Goal: Information Seeking & Learning: Learn about a topic

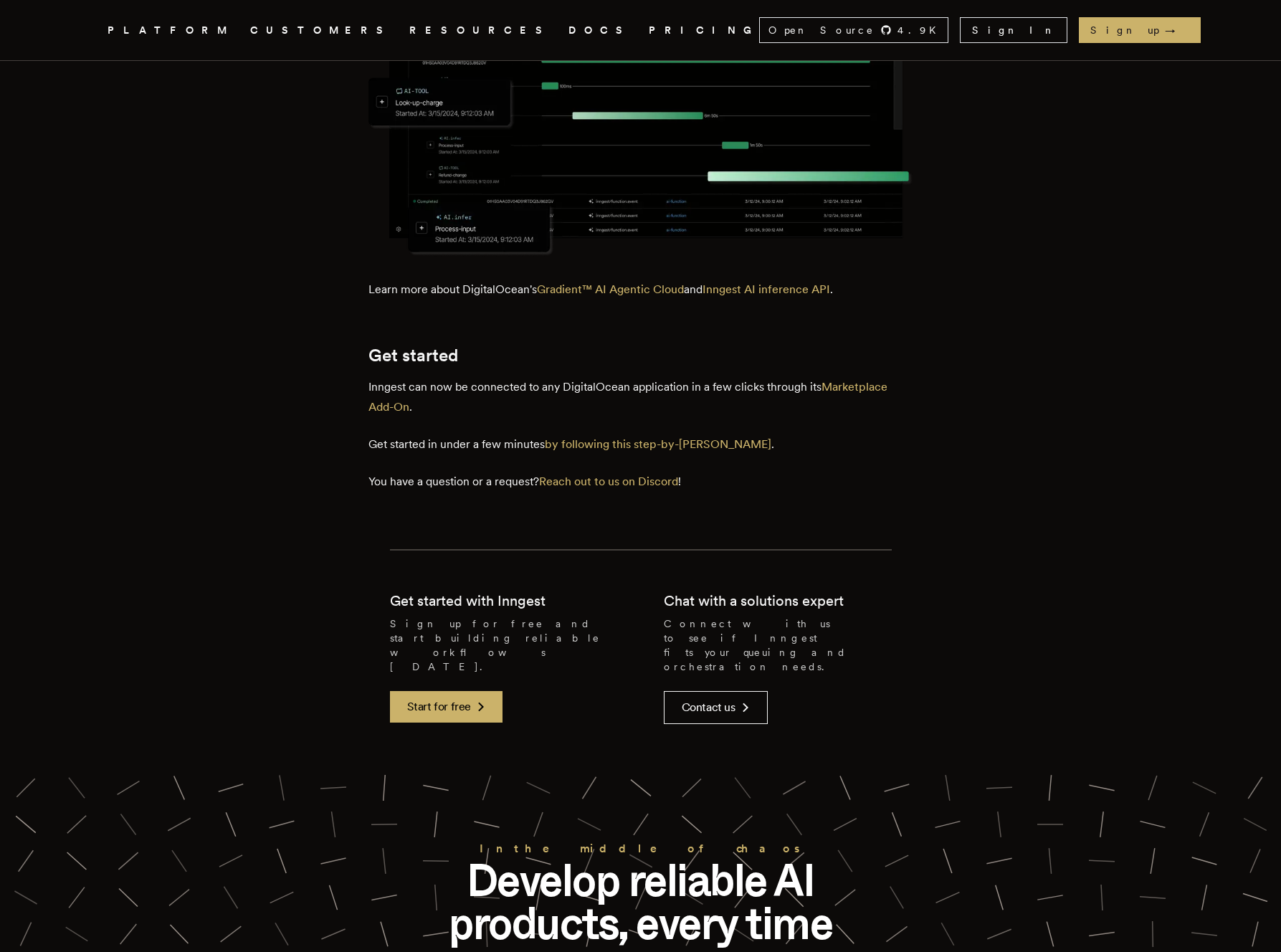
scroll to position [2586, 0]
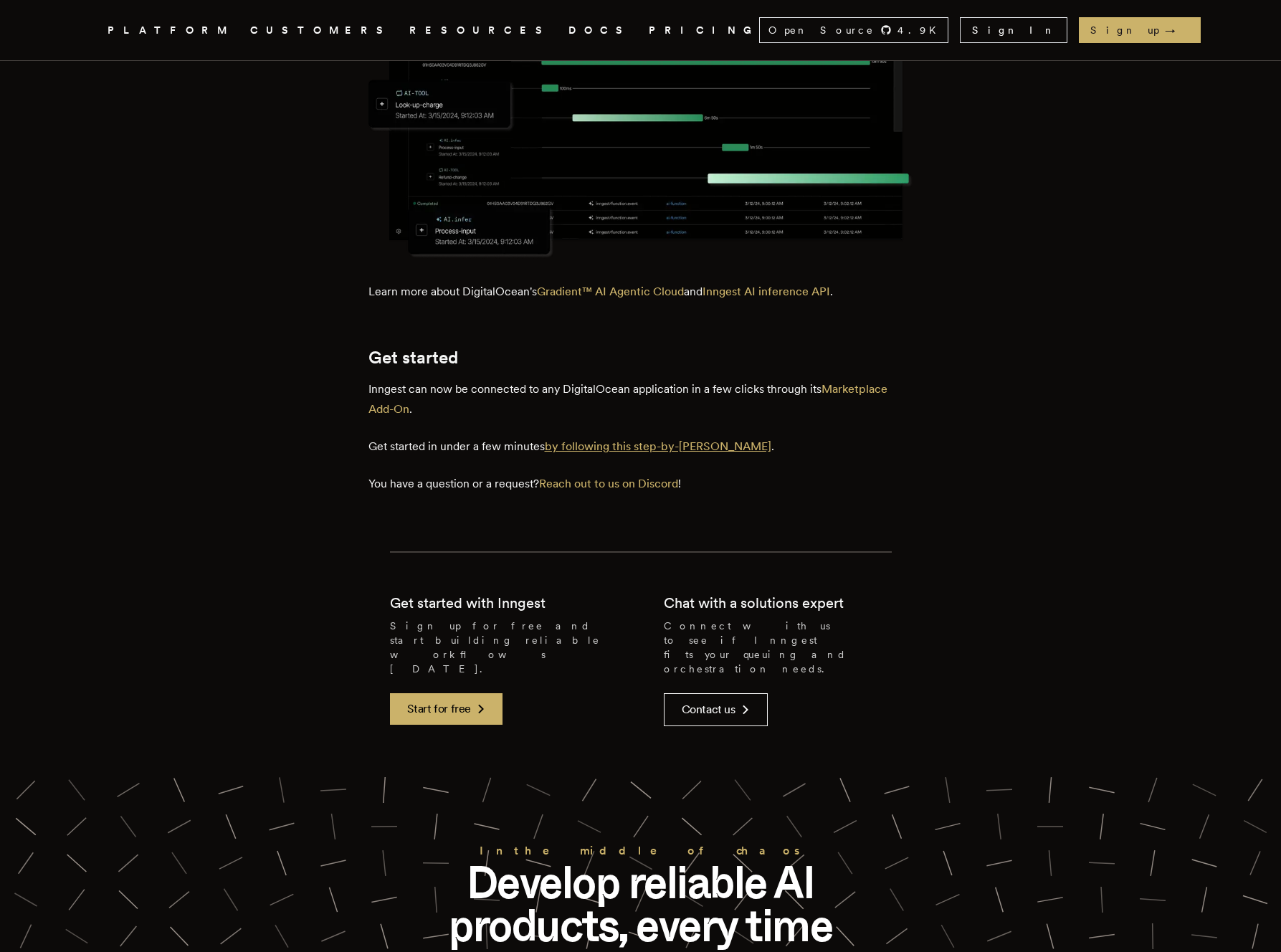
click at [622, 449] on link "by following this step-by-[PERSON_NAME]" at bounding box center [658, 446] width 226 height 14
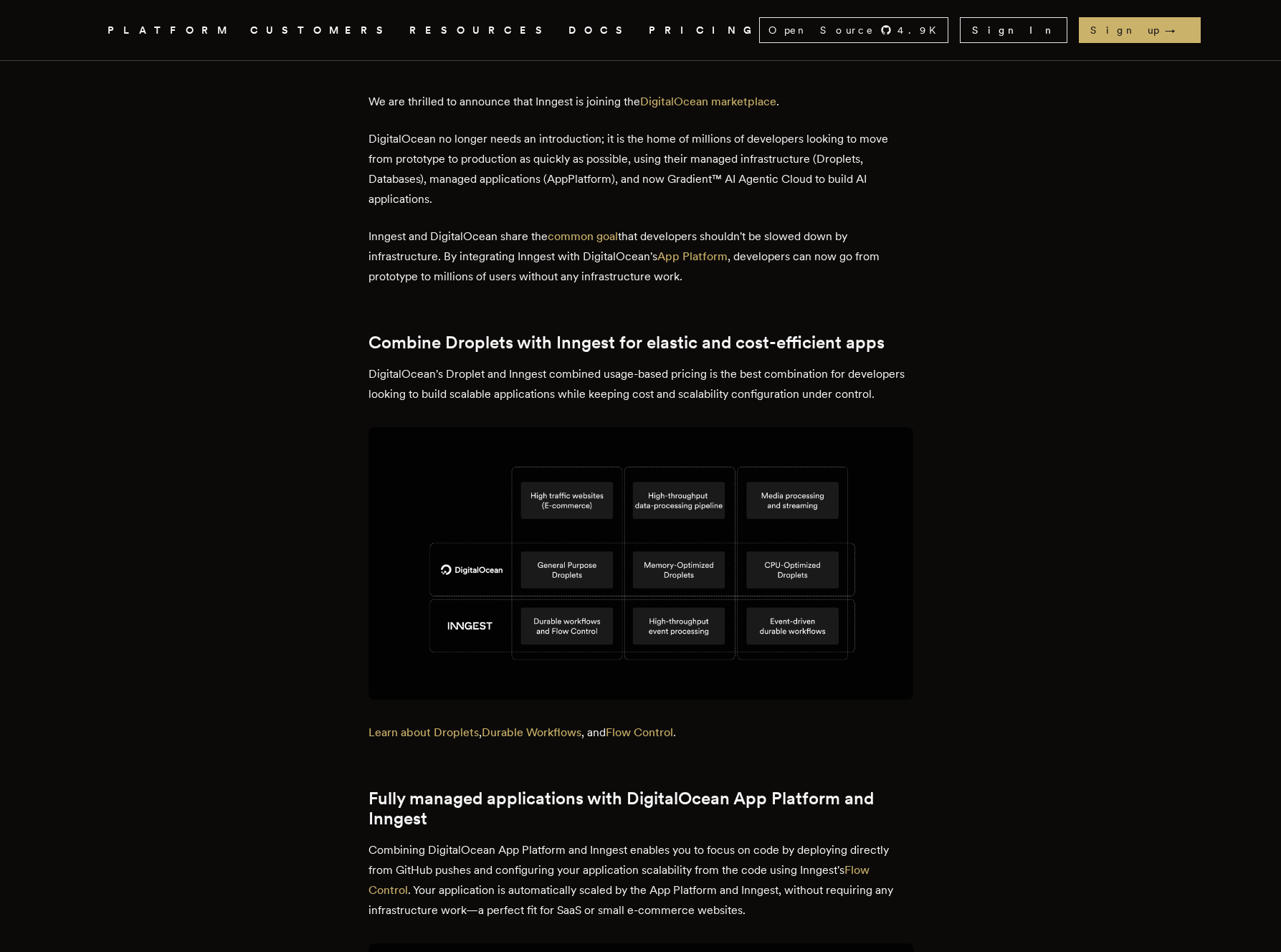
scroll to position [0, 0]
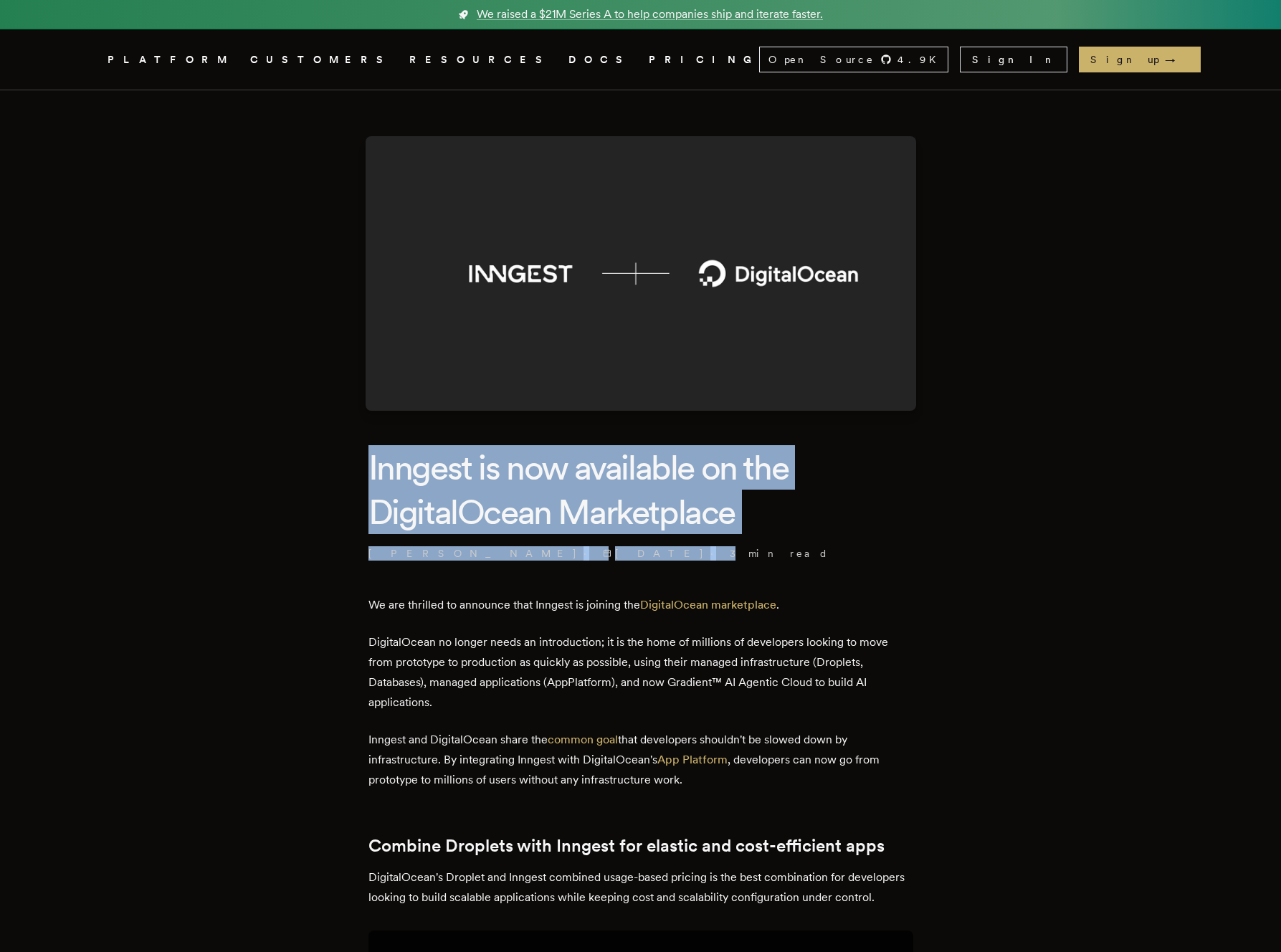
drag, startPoint x: 327, startPoint y: 469, endPoint x: 798, endPoint y: 544, distance: 476.9
click at [798, 544] on header "Inngest is now available on the DigitalOcean Marketplace Charly Poly · 10/9/202…" at bounding box center [640, 503] width 545 height 115
drag, startPoint x: 316, startPoint y: 462, endPoint x: 795, endPoint y: 508, distance: 481.2
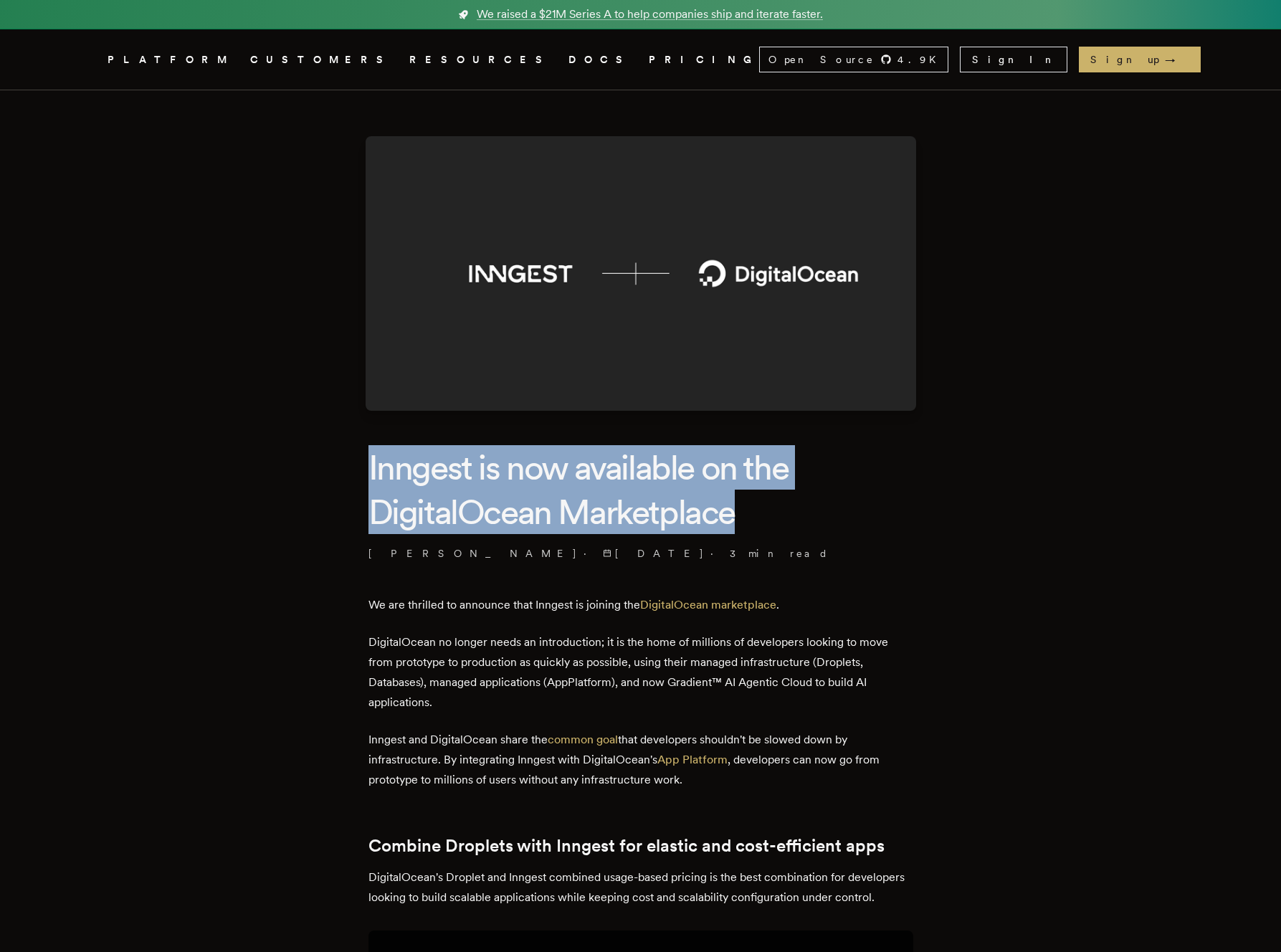
click at [795, 508] on h1 "Inngest is now available on the DigitalOcean Marketplace" at bounding box center [640, 490] width 545 height 89
drag, startPoint x: 820, startPoint y: 514, endPoint x: 337, endPoint y: 446, distance: 487.8
drag, startPoint x: 304, startPoint y: 446, endPoint x: 715, endPoint y: 511, distance: 416.1
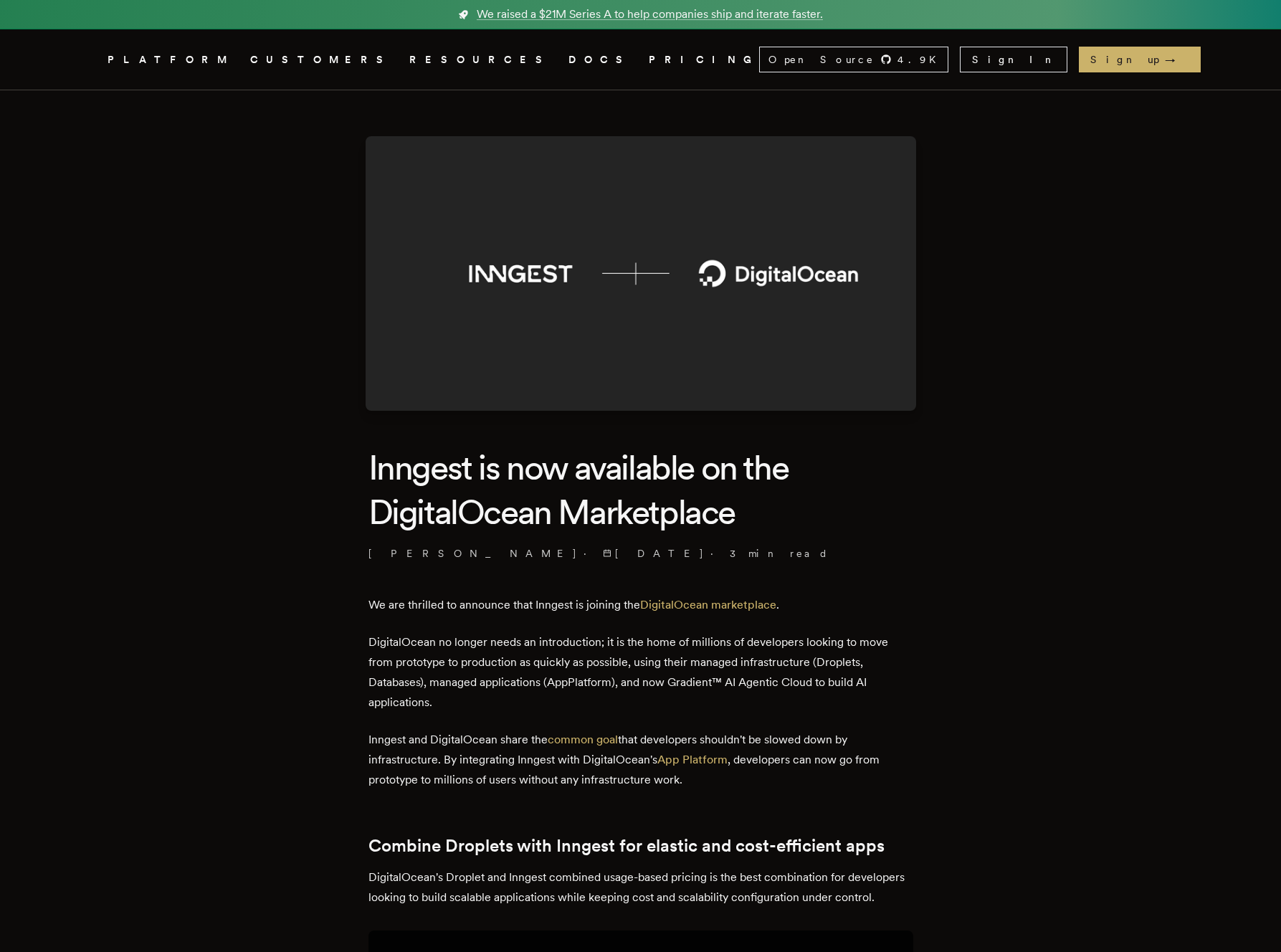
click at [715, 511] on h1 "Inngest is now available on the DigitalOcean Marketplace" at bounding box center [640, 490] width 545 height 89
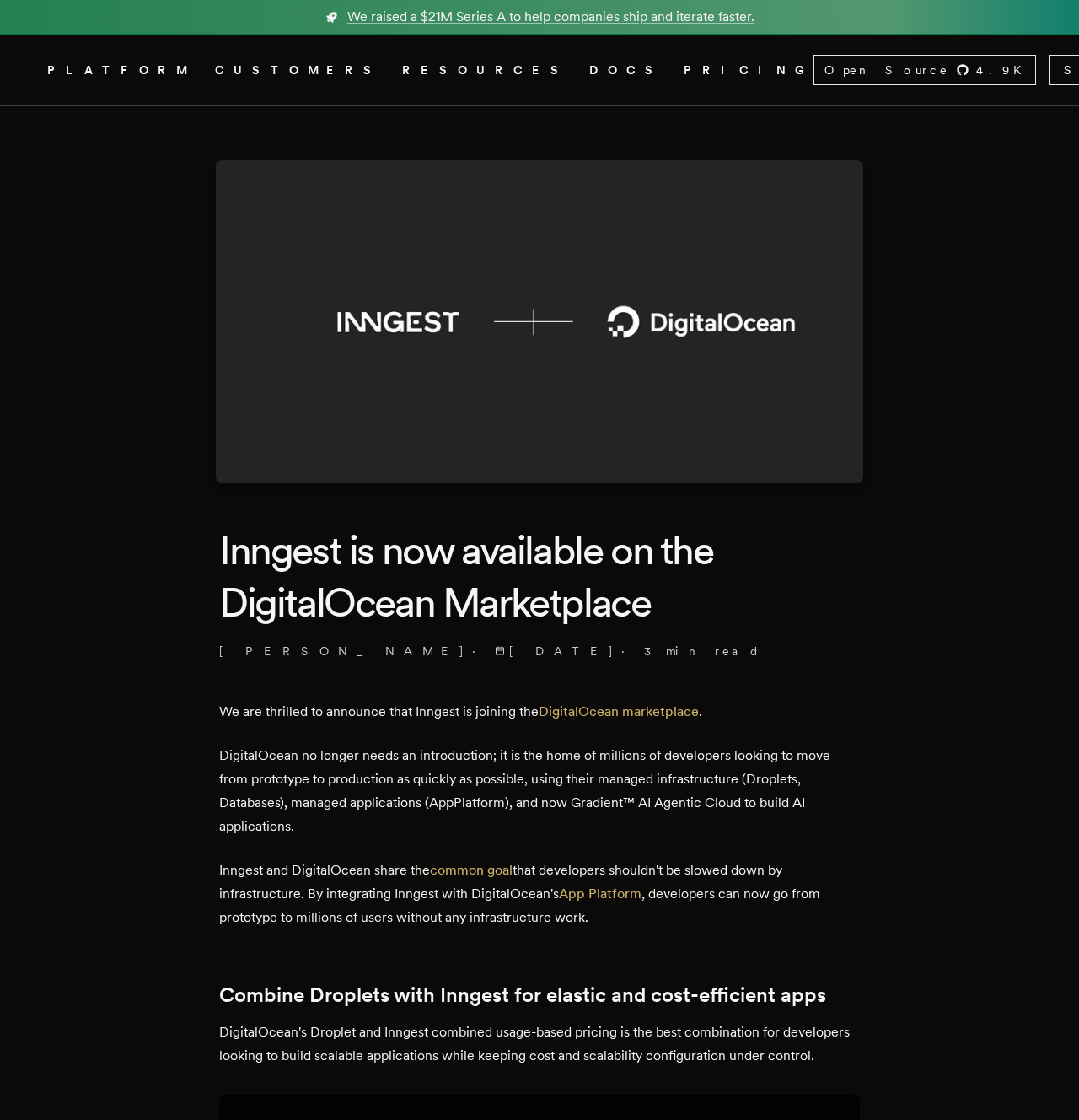
click at [326, 805] on p "DigitalOcean no longer needs an introduction; it is the home of millions of dev…" at bounding box center [540, 790] width 641 height 94
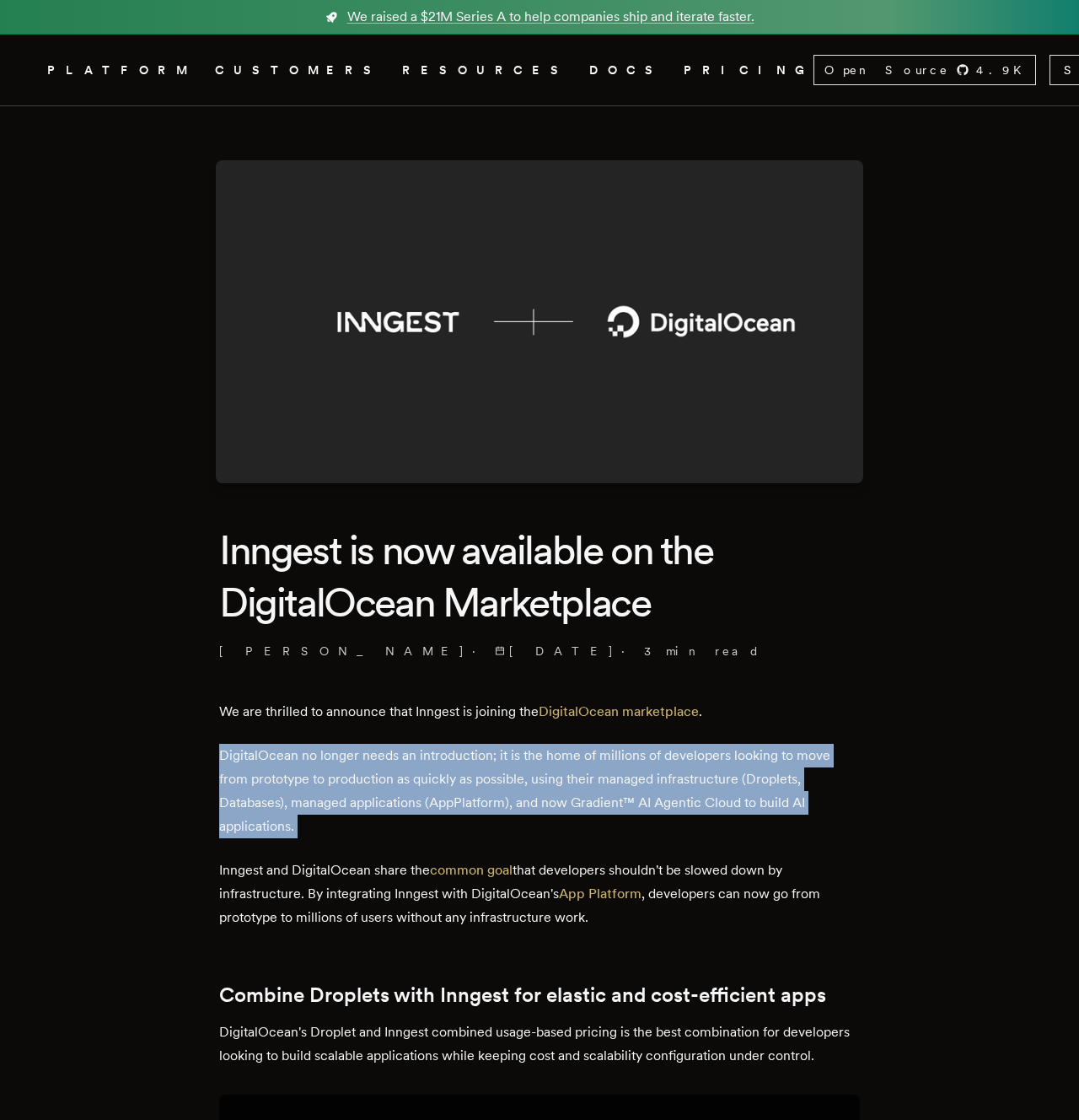
click at [326, 805] on p "DigitalOcean no longer needs an introduction; it is the home of millions of dev…" at bounding box center [540, 790] width 641 height 94
click at [467, 807] on p "DigitalOcean no longer needs an introduction; it is the home of millions of dev…" at bounding box center [540, 790] width 641 height 94
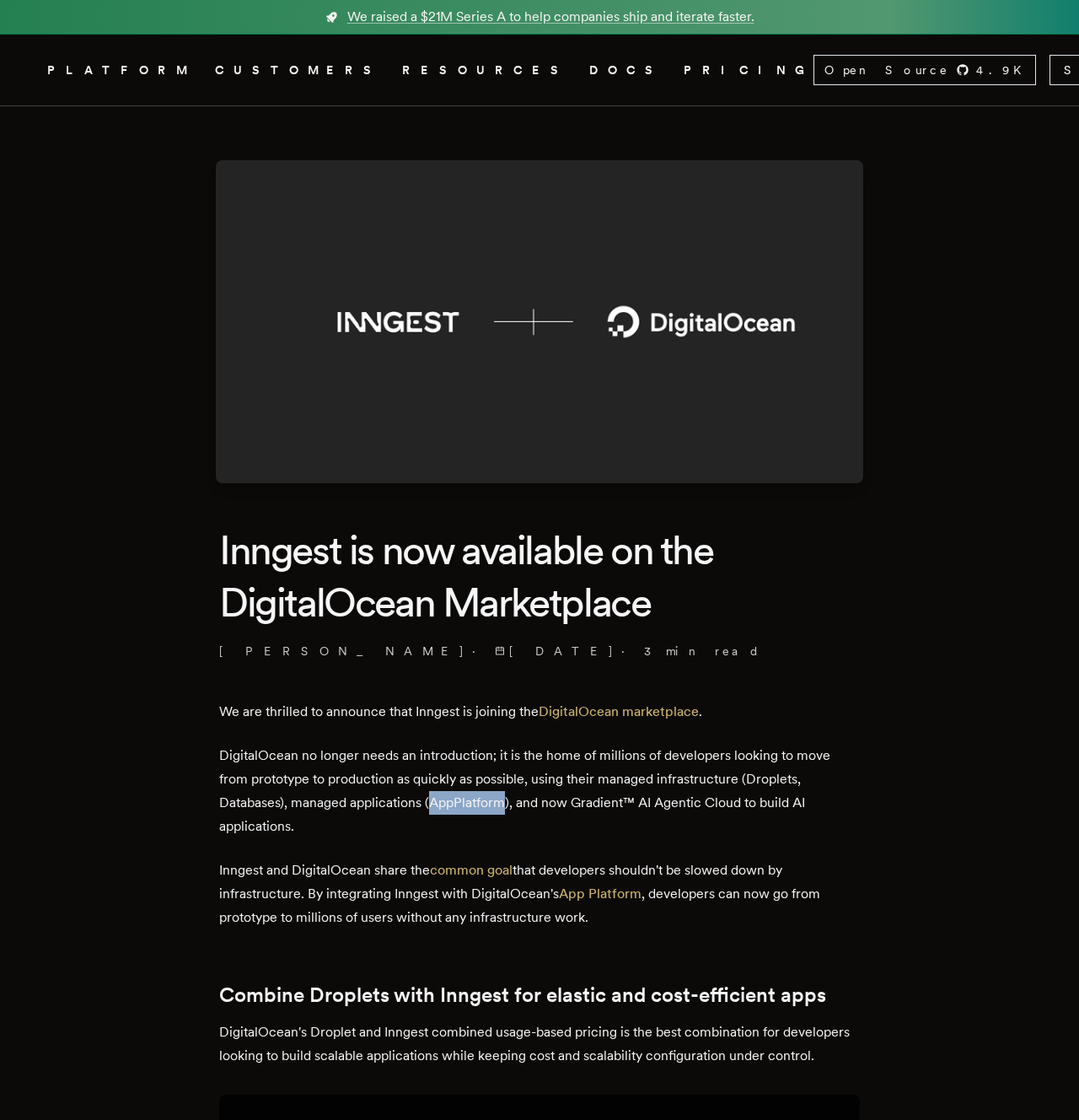
click at [467, 807] on p "DigitalOcean no longer needs an introduction; it is the home of millions of dev…" at bounding box center [540, 790] width 641 height 94
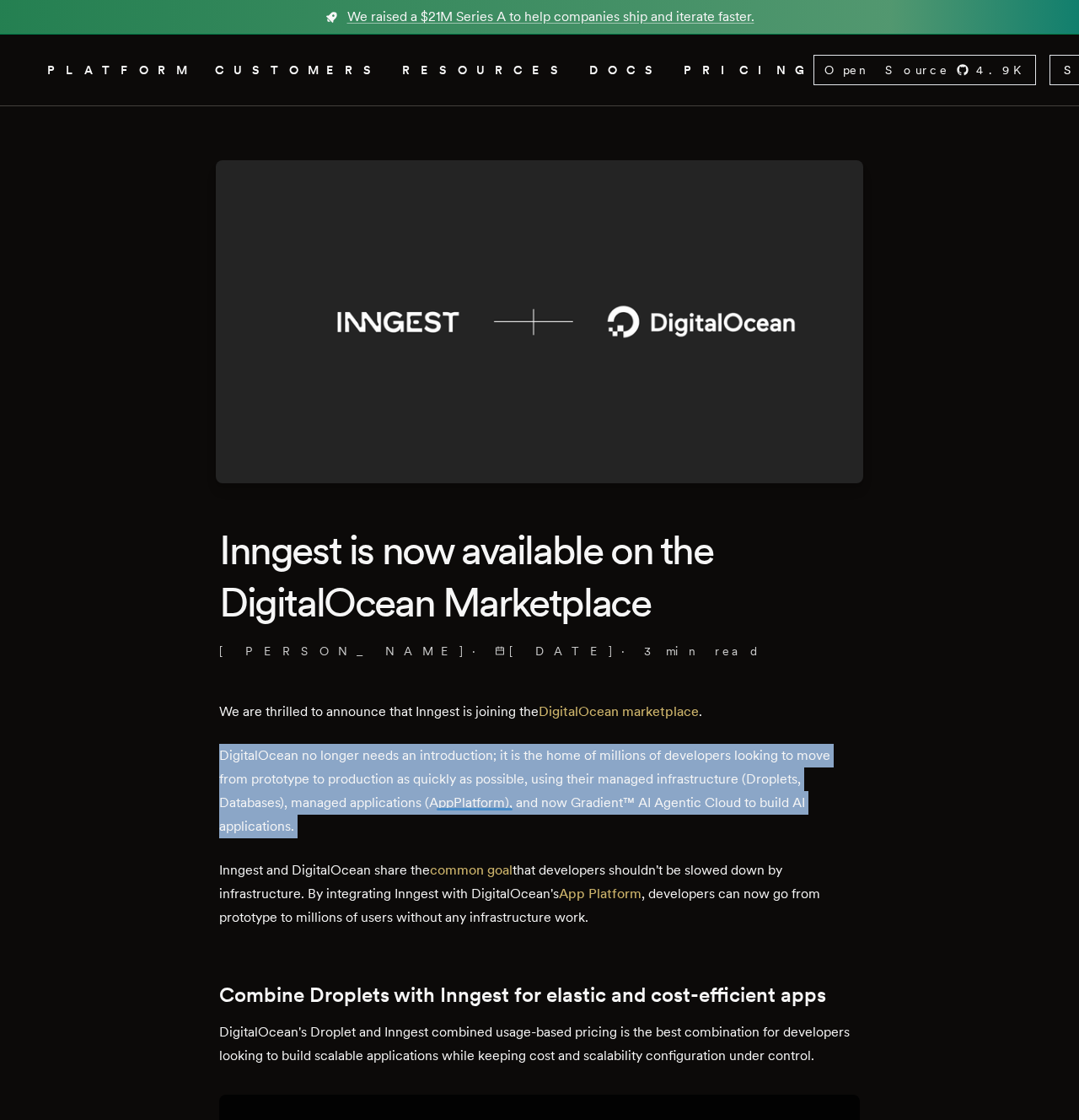
click at [467, 807] on p "DigitalOcean no longer needs an introduction; it is the home of millions of dev…" at bounding box center [540, 790] width 641 height 94
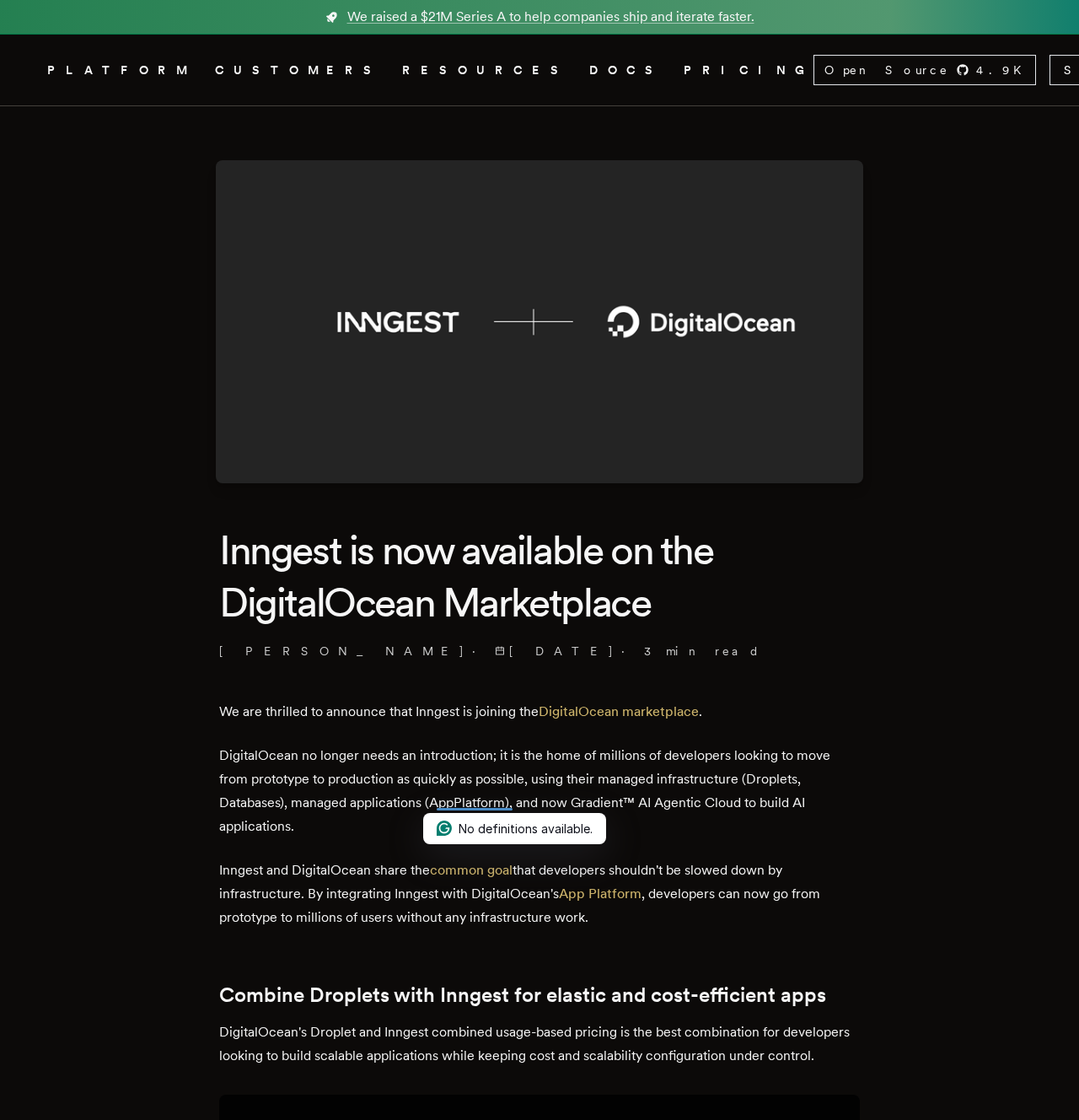
click at [657, 920] on p "Inngest and DigitalOcean share the common goal that developers shouldn't be slo…" at bounding box center [540, 893] width 641 height 70
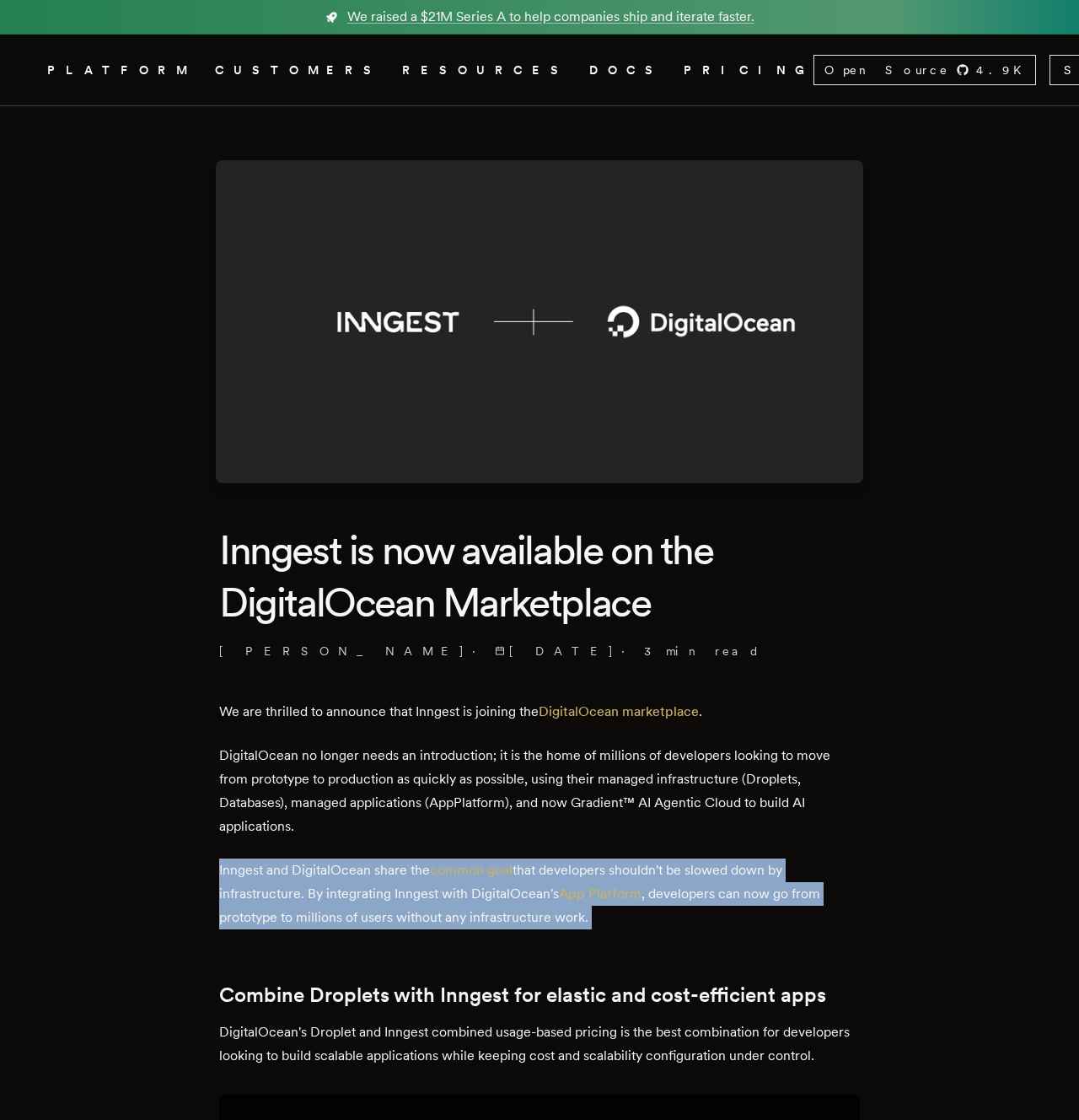
click at [657, 920] on p "Inngest and DigitalOcean share the common goal that developers shouldn't be slo…" at bounding box center [540, 893] width 641 height 70
copy div "Inngest and DigitalOcean share the common goal that developers shouldn't be slo…"
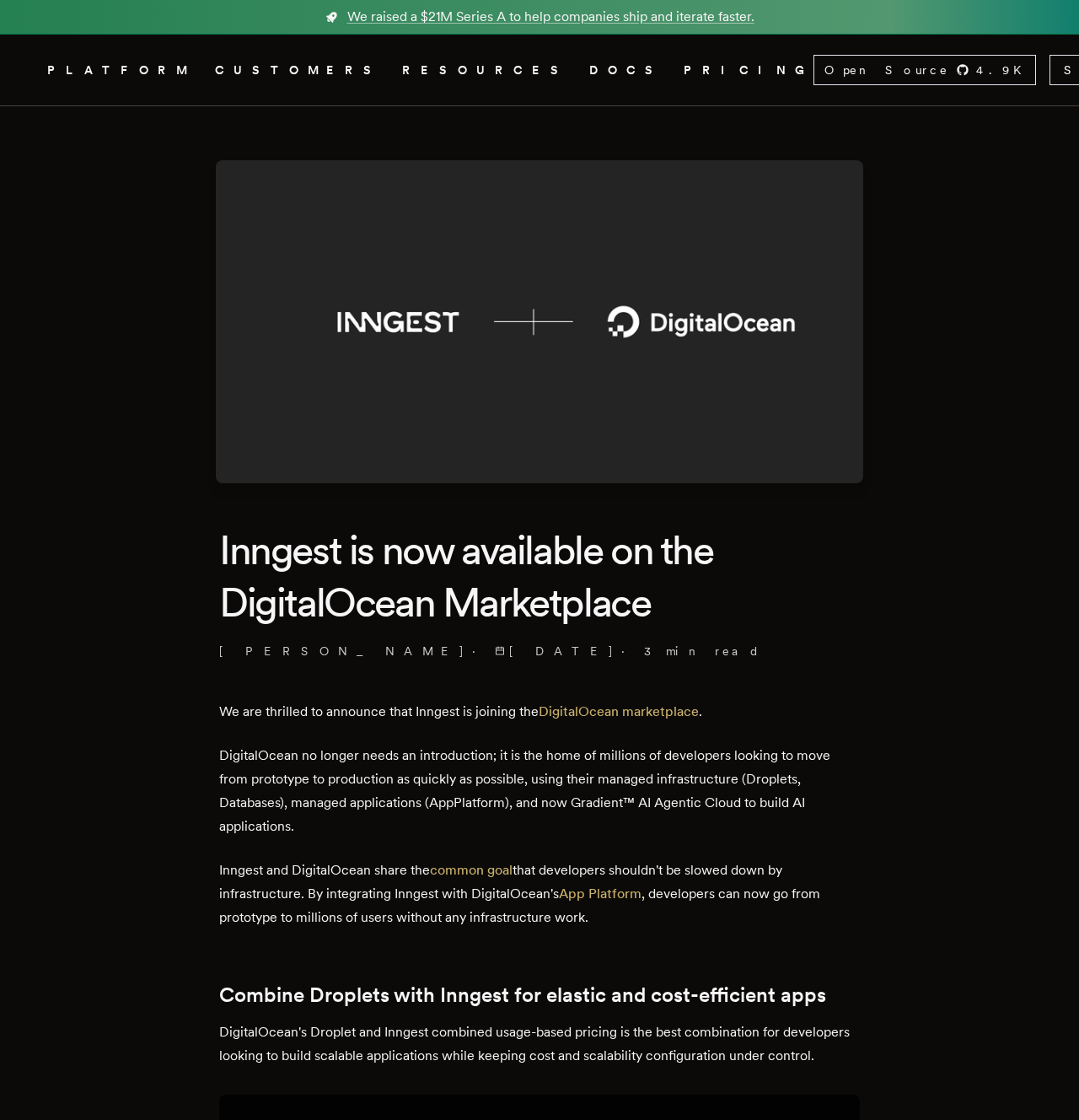
click at [724, 817] on p "DigitalOcean no longer needs an introduction; it is the home of millions of dev…" at bounding box center [540, 790] width 641 height 94
drag, startPoint x: 582, startPoint y: 805, endPoint x: 746, endPoint y: 801, distance: 164.0
click at [746, 801] on p "DigitalOcean no longer needs an introduction; it is the home of millions of dev…" at bounding box center [540, 790] width 641 height 94
copy p "Gradient™ AI Agentic Cloud"
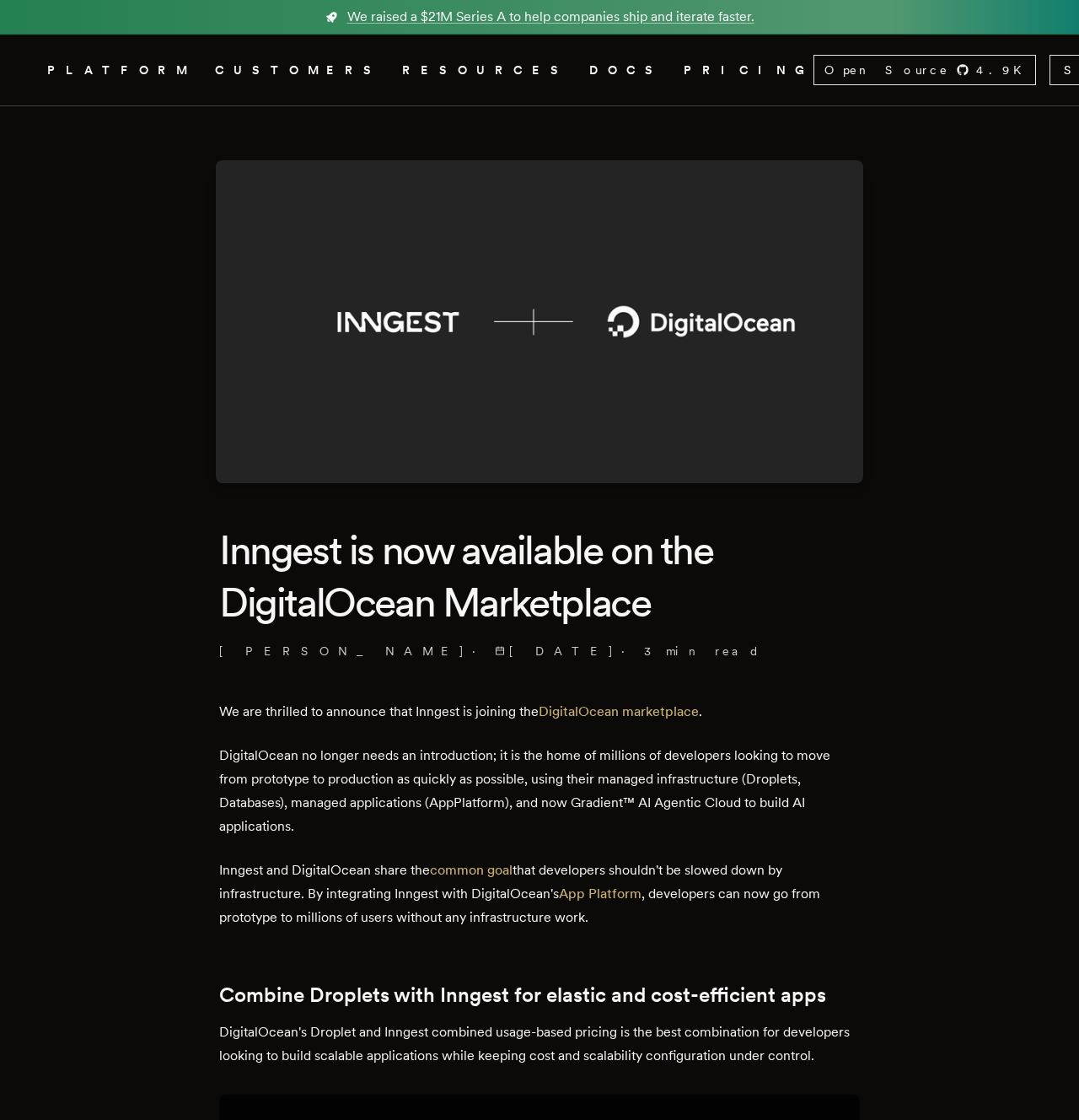
click at [419, 710] on p "We are thrilled to announce that Inngest is joining the DigitalOcean marketplac…" at bounding box center [540, 711] width 641 height 24
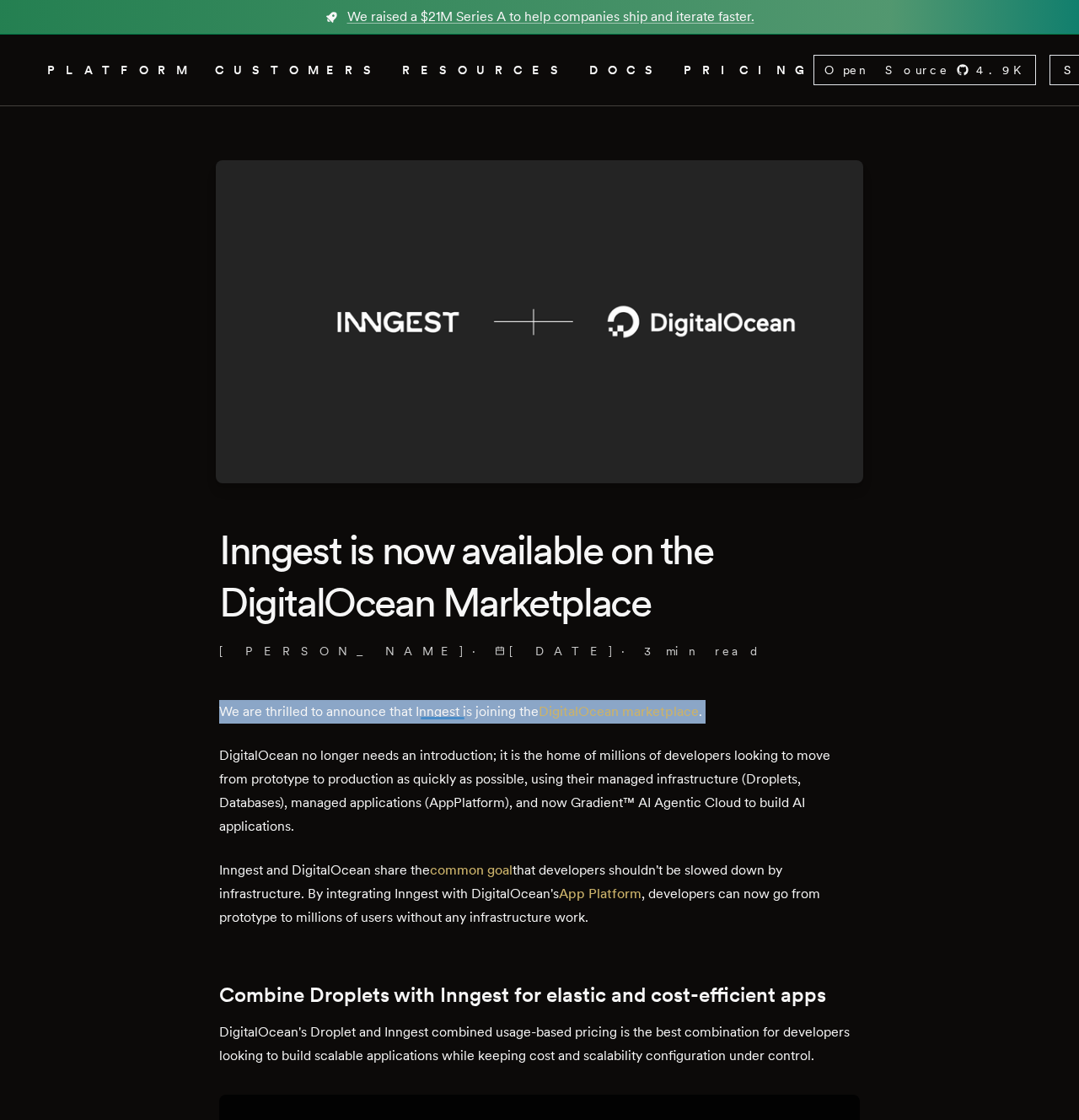
click at [419, 710] on p "We are thrilled to announce that Inngest is joining the DigitalOcean marketplac…" at bounding box center [540, 711] width 641 height 24
copy div "We are thrilled to announce that Inngest is joining the DigitalOcean marketplac…"
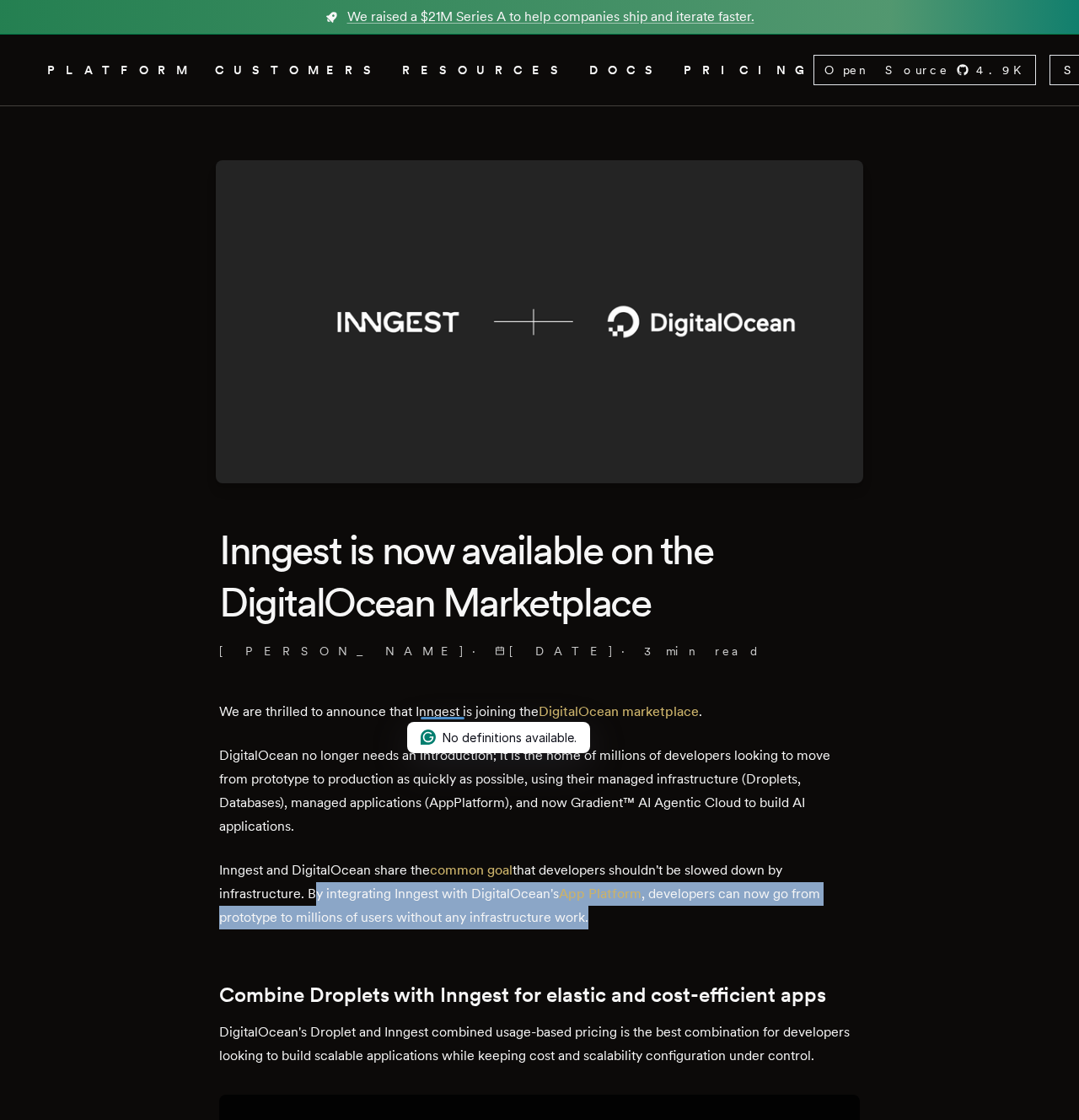
drag, startPoint x: 312, startPoint y: 895, endPoint x: 614, endPoint y: 912, distance: 302.5
click at [614, 912] on p "Inngest and DigitalOcean share the common goal that developers shouldn't be slo…" at bounding box center [540, 893] width 641 height 70
copy p "By integrating Inngest with DigitalOcean's App Platform , developers can now go…"
click at [614, 912] on p "Inngest and DigitalOcean share the common goal that developers shouldn't be slo…" at bounding box center [540, 893] width 641 height 70
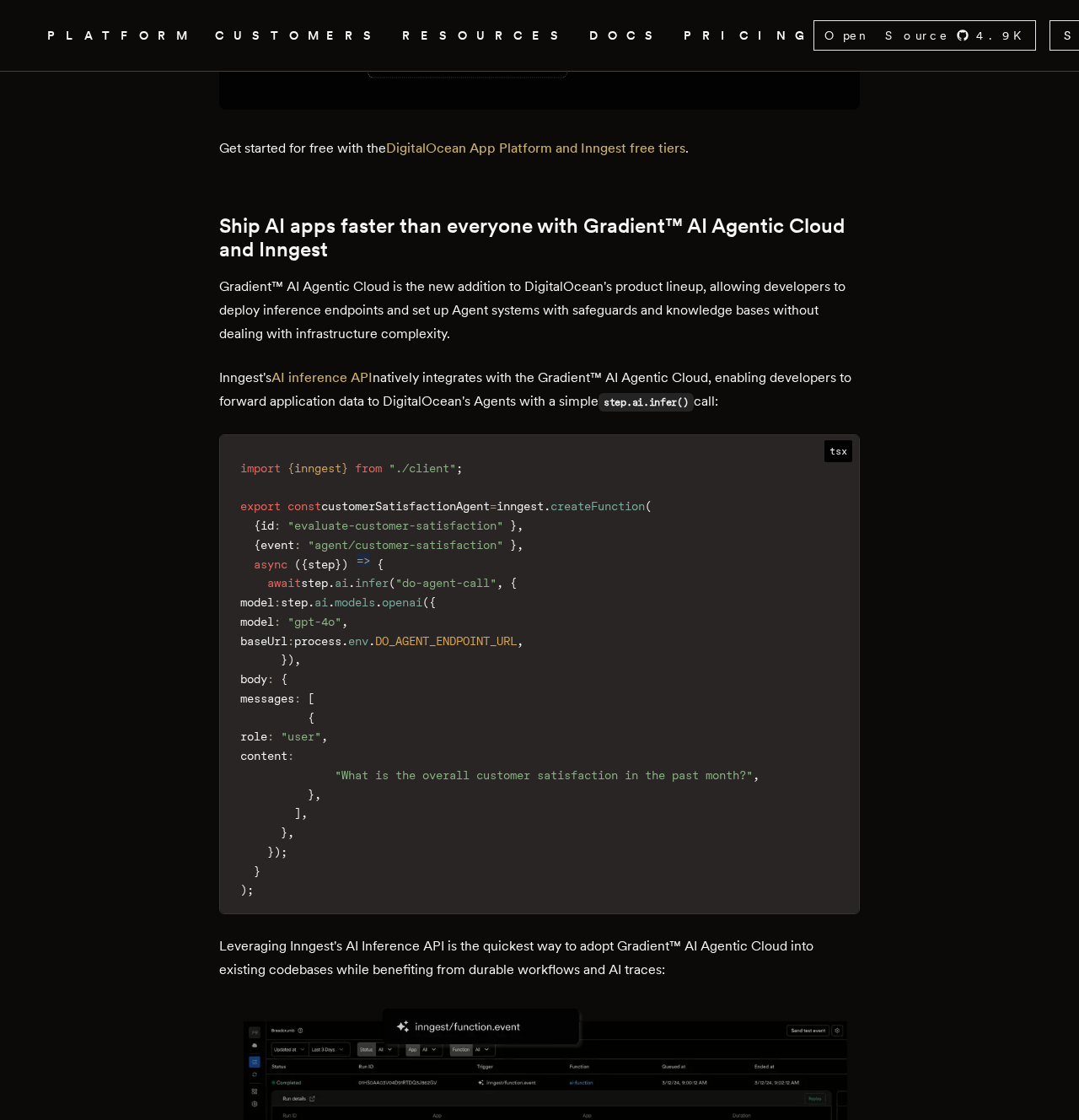
scroll to position [1914, 0]
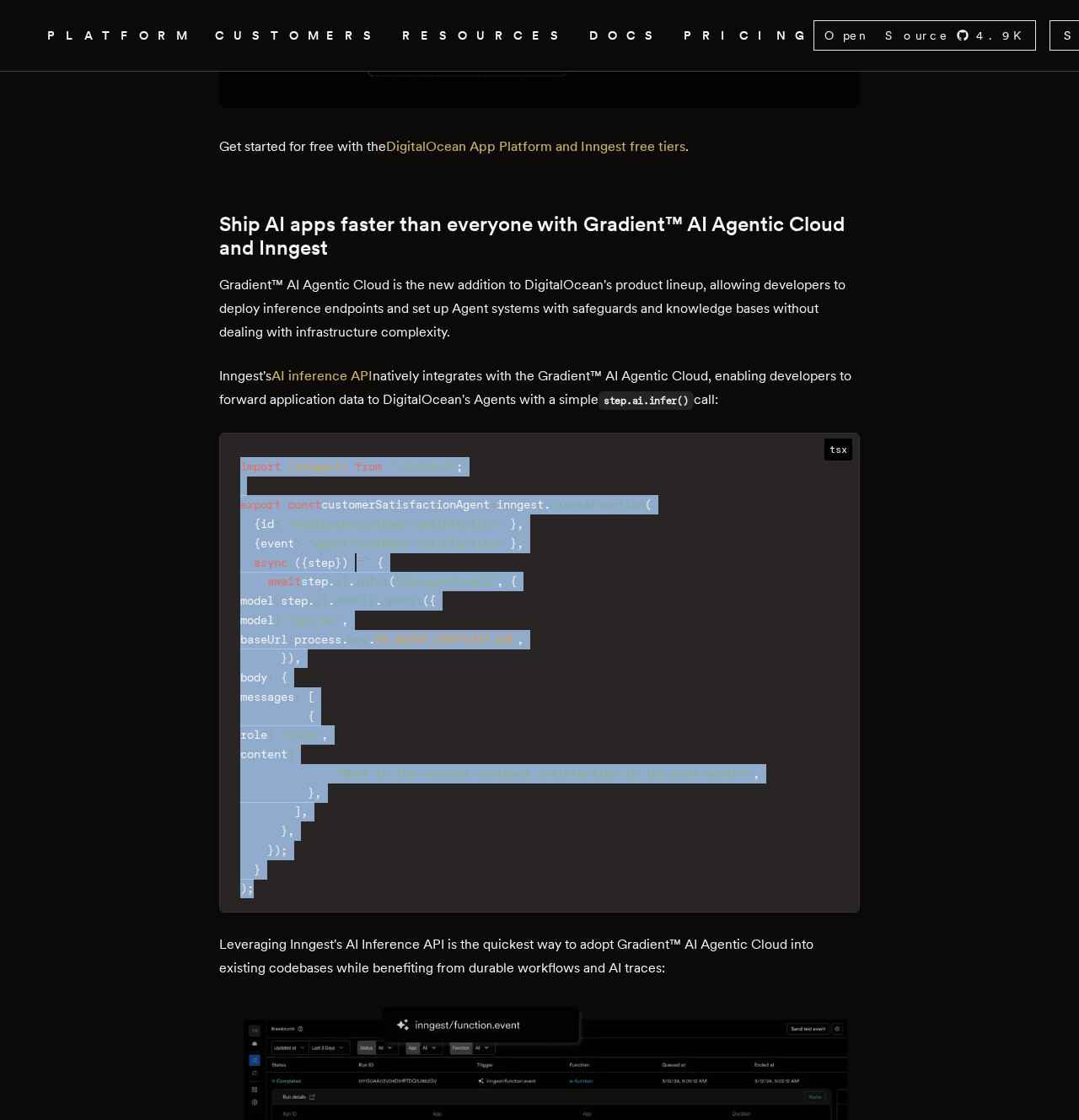
drag, startPoint x: 298, startPoint y: 906, endPoint x: 239, endPoint y: 475, distance: 435.0
click at [239, 475] on code "import { inngest } from "./client" ; export const customerSatisfactionAgent = i…" at bounding box center [540, 677] width 639 height 468
copy code "import { inngest } from "./client" ; export const customerSatisfactionAgent = i…"
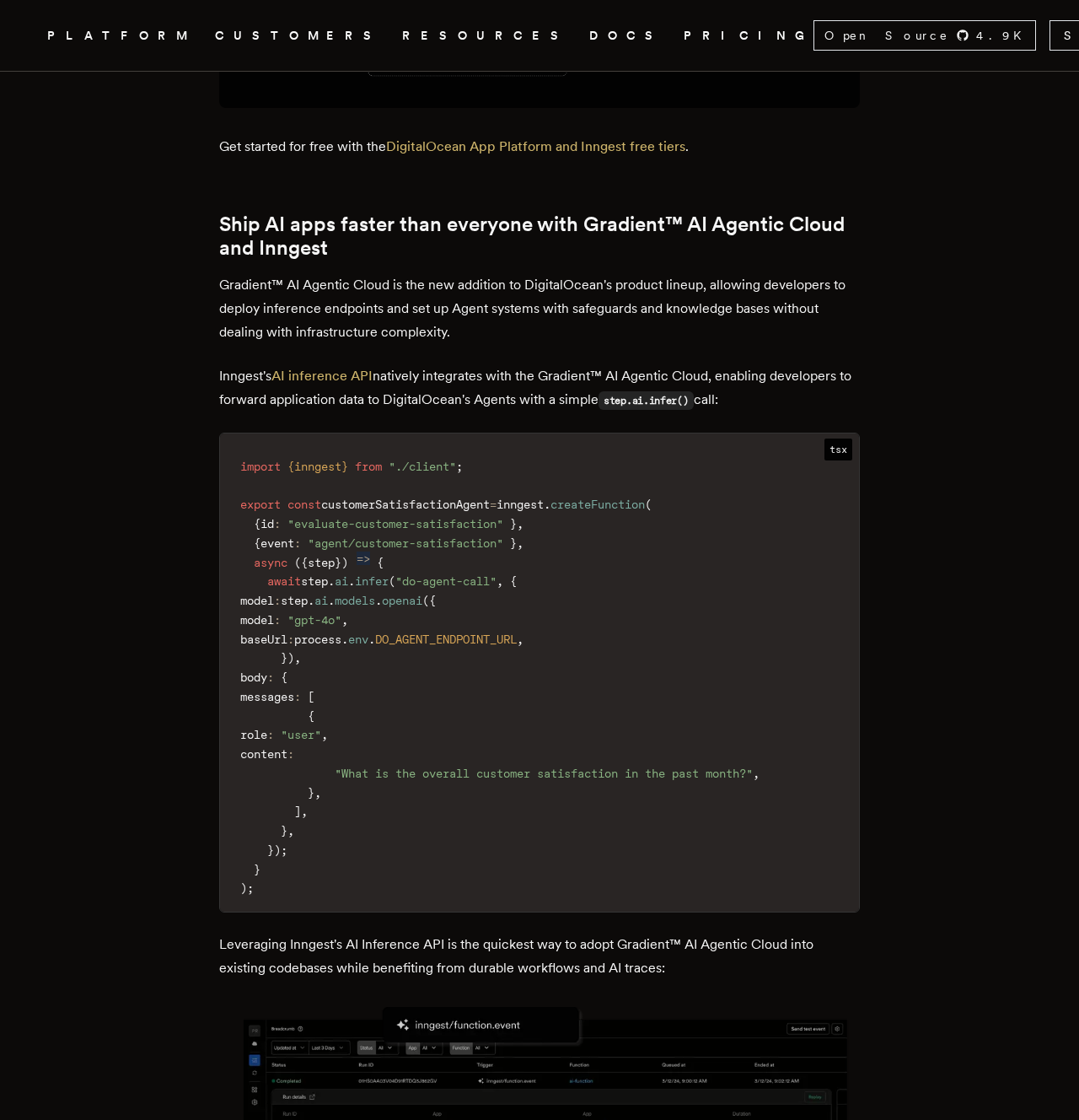
click at [417, 361] on div "We are thrilled to announce that Inngest is joining the DigitalOcean marketplac…" at bounding box center [540, 247] width 641 height 2922
drag, startPoint x: 208, startPoint y: 381, endPoint x: 538, endPoint y: 382, distance: 330.0
click at [538, 382] on main "Inngest is now available on the DigitalOcean Marketplace Charly Poly · [DATE] ·…" at bounding box center [540, 114] width 675 height 3844
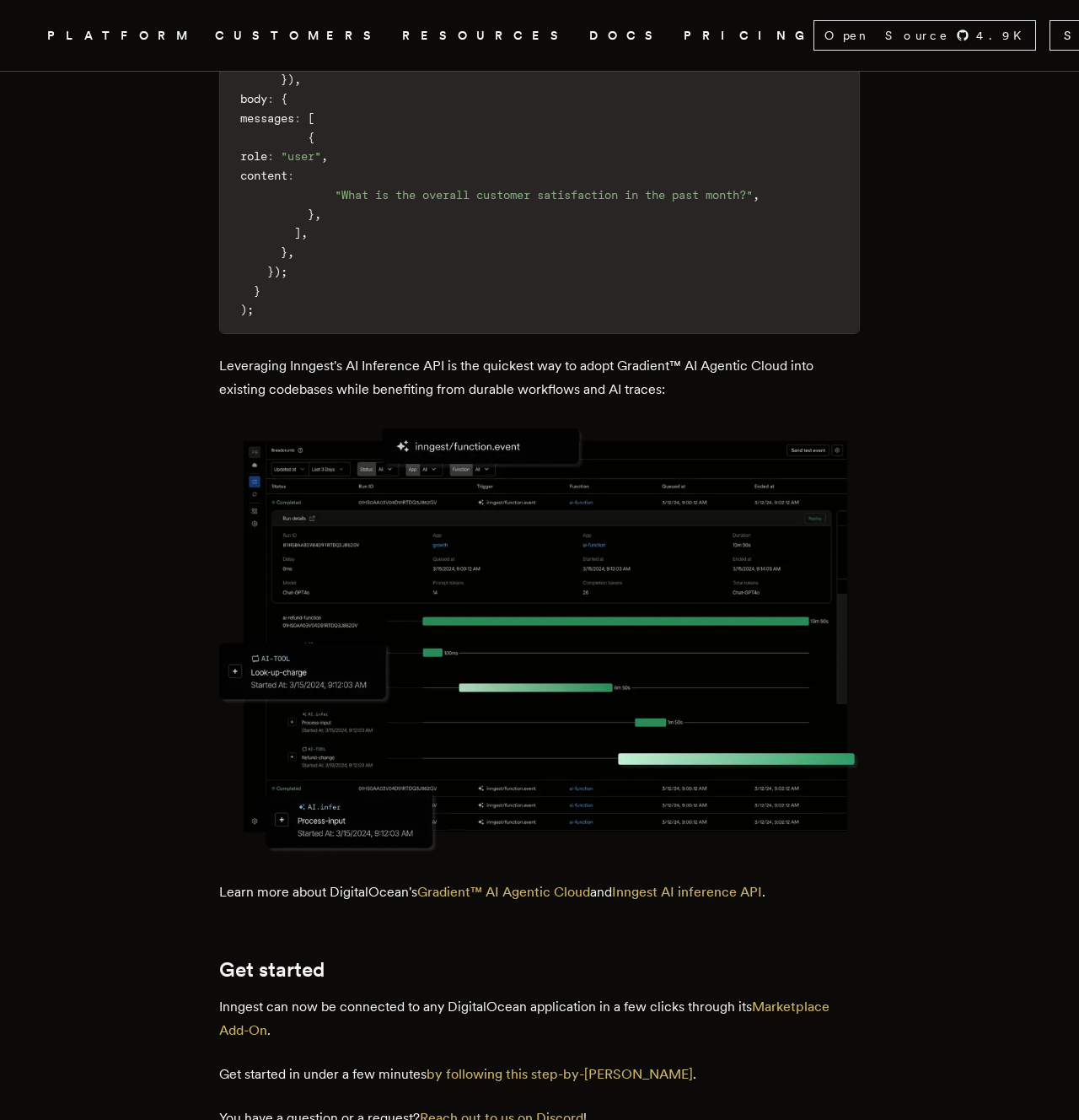
scroll to position [2501, 0]
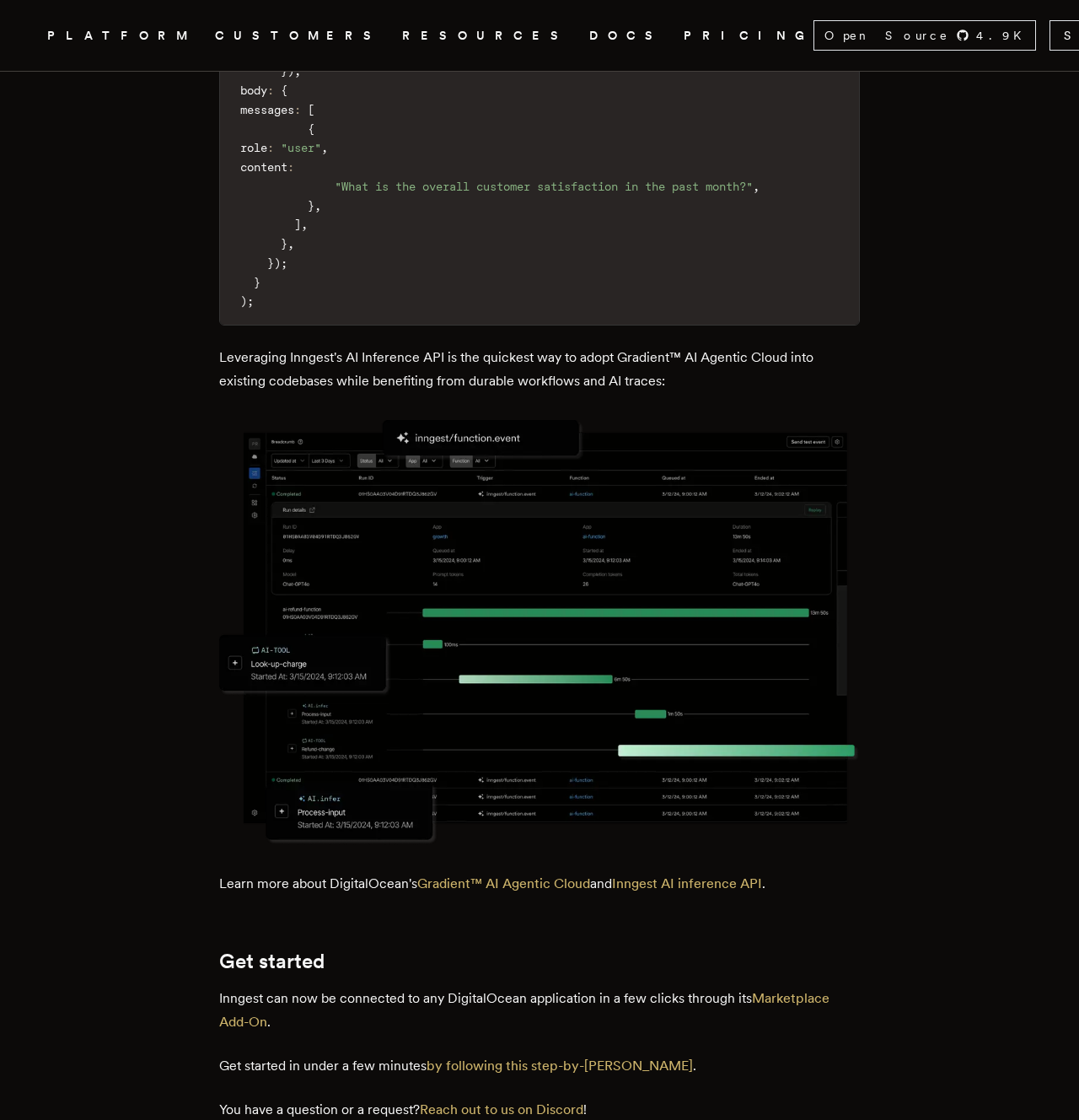
click at [741, 393] on p "Leveraging Inngest's AI Inference API is the quickest way to adopt Gradient™ AI…" at bounding box center [540, 369] width 641 height 48
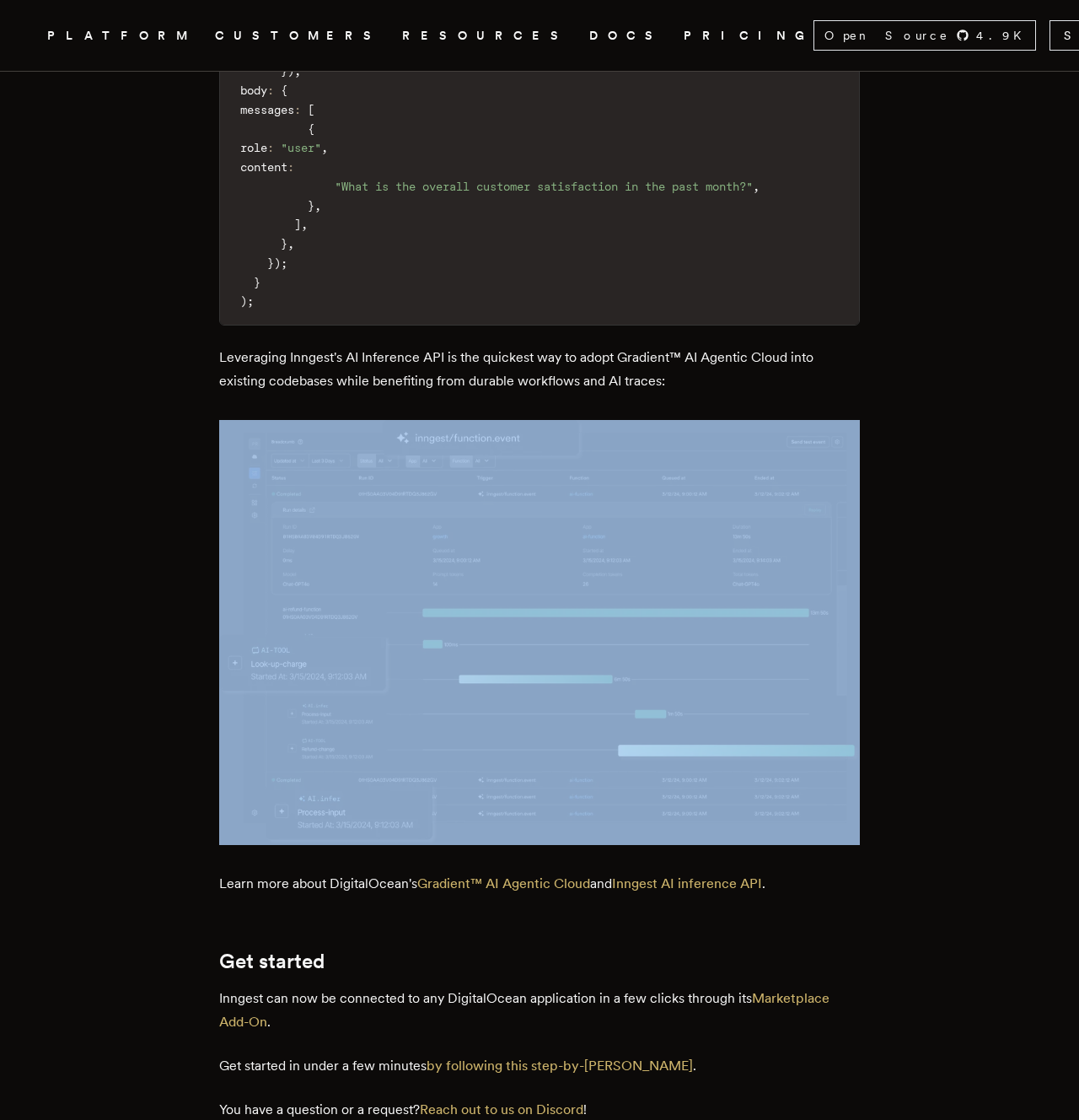
click at [741, 393] on p "Leveraging Inngest's AI Inference API is the quickest way to adopt Gradient™ AI…" at bounding box center [540, 369] width 641 height 48
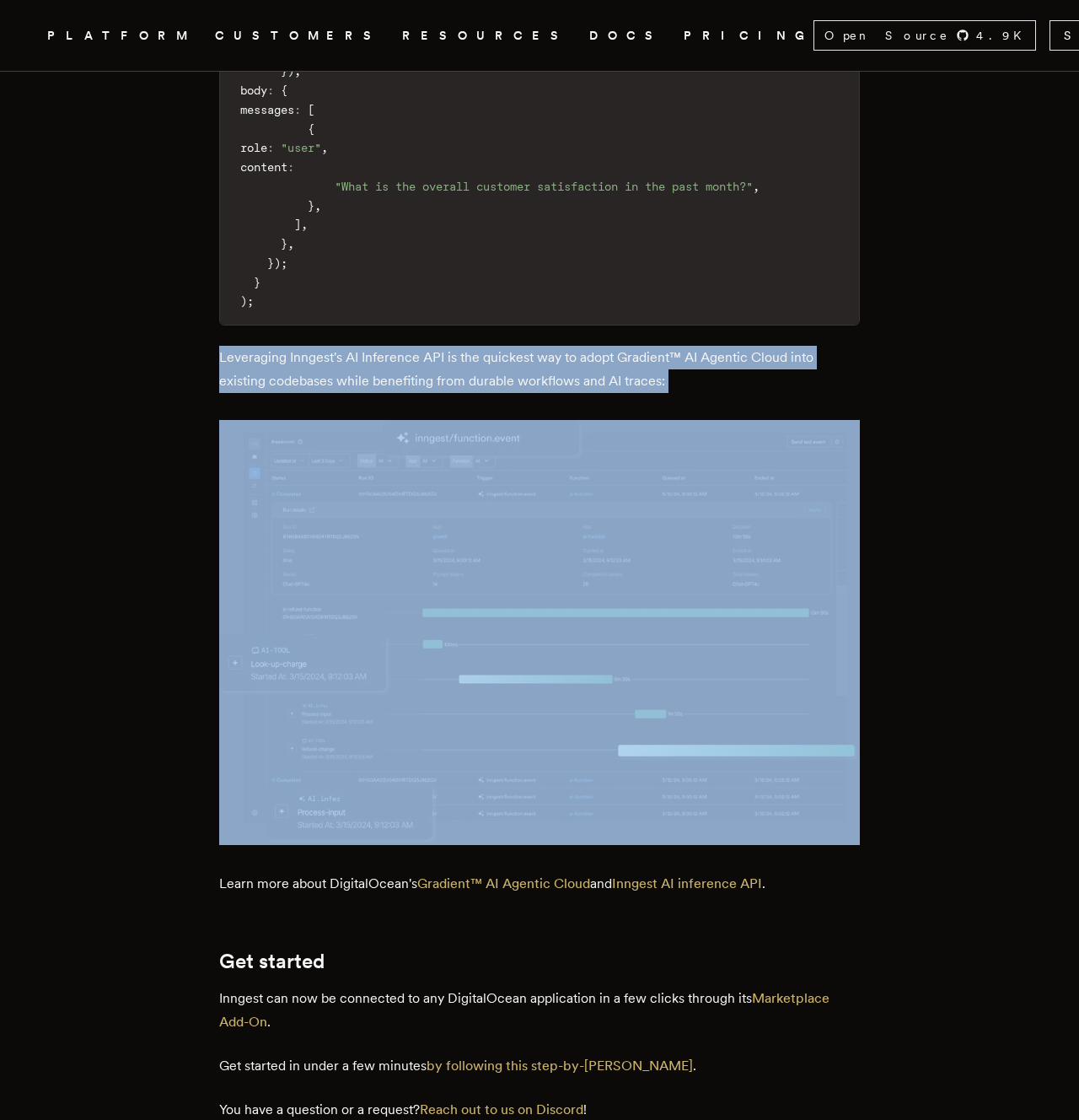
click at [741, 393] on p "Leveraging Inngest's AI Inference API is the quickest way to adopt Gradient™ AI…" at bounding box center [540, 369] width 641 height 48
copy div "Leveraging Inngest's AI Inference API is the quickest way to adopt Gradient™ AI…"
